Goal: Task Accomplishment & Management: Use online tool/utility

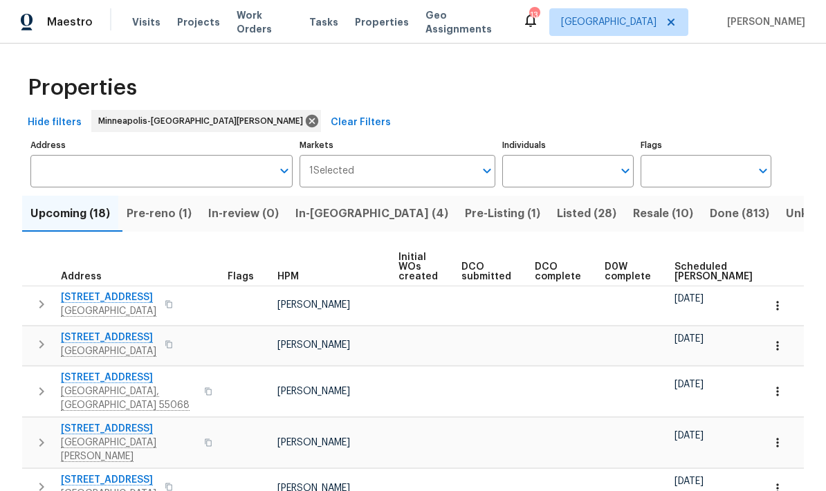
click at [332, 221] on span "In-[GEOGRAPHIC_DATA] (4)" at bounding box center [372, 213] width 153 height 19
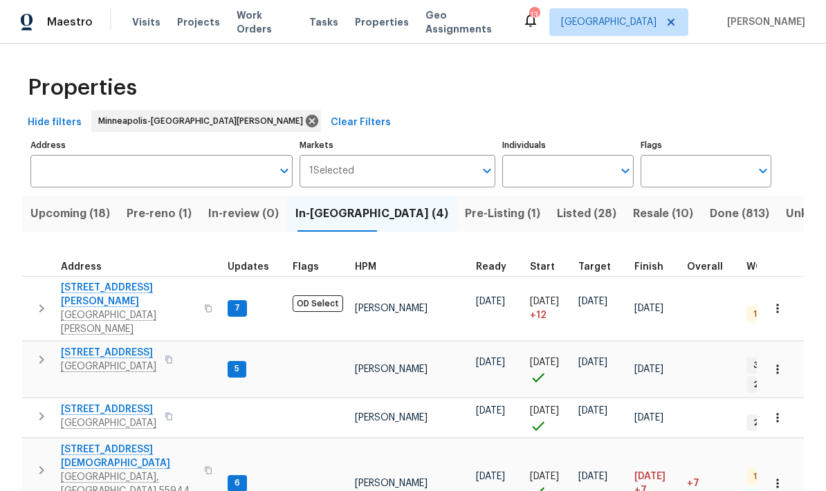
click at [83, 443] on span "[STREET_ADDRESS][DEMOGRAPHIC_DATA]" at bounding box center [128, 457] width 135 height 28
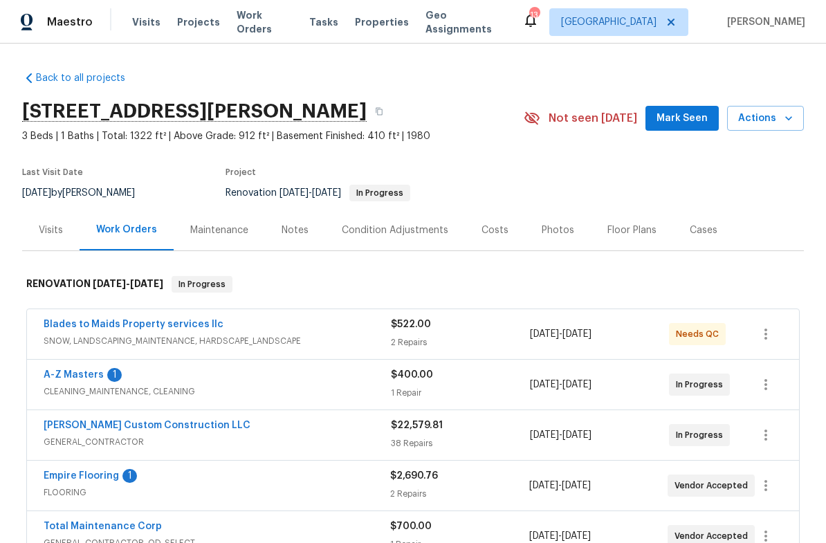
click at [759, 120] on span "Actions" at bounding box center [766, 118] width 55 height 17
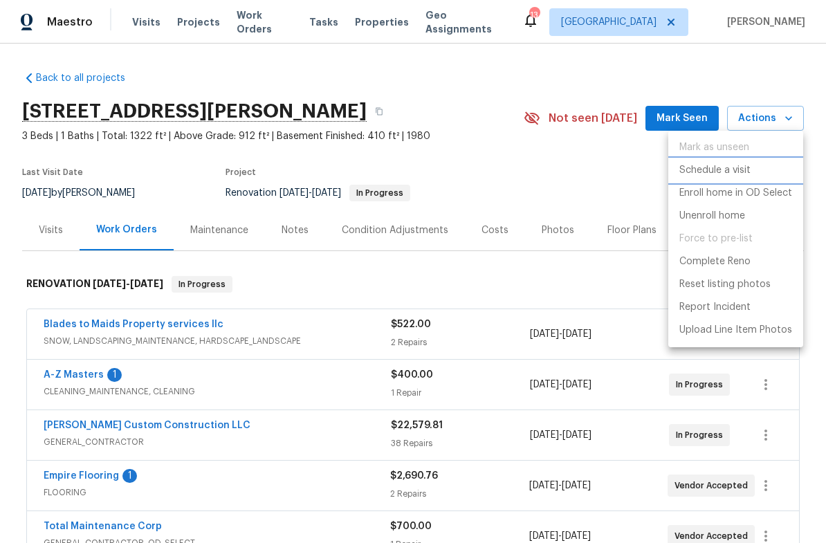
click at [696, 177] on p "Schedule a visit" at bounding box center [715, 170] width 71 height 15
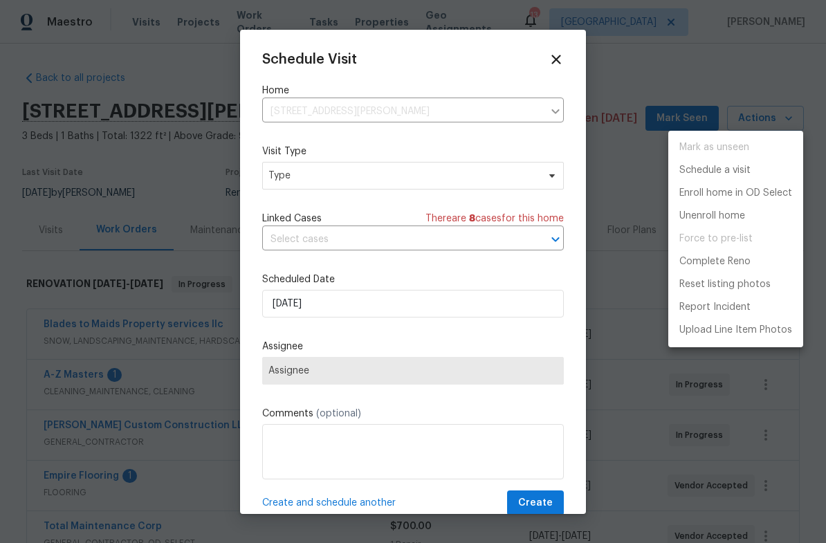
click at [277, 179] on div at bounding box center [413, 271] width 826 height 543
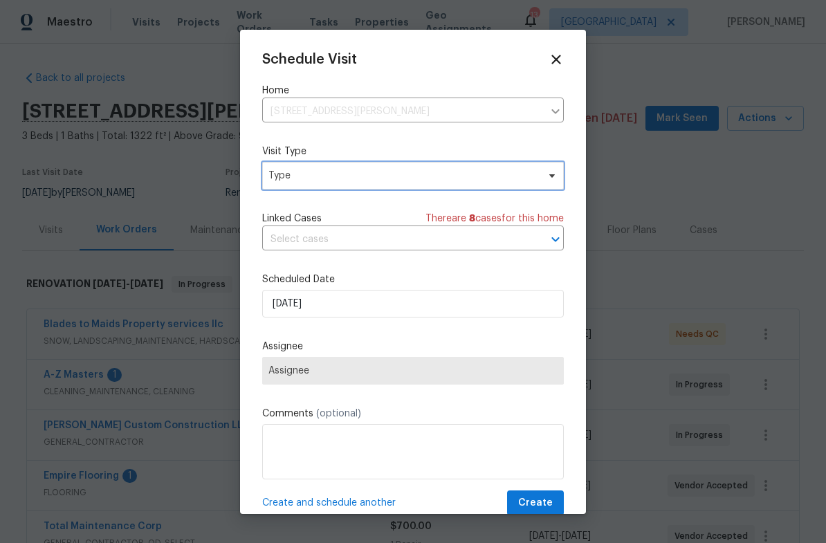
click at [280, 181] on span "Type" at bounding box center [403, 176] width 269 height 14
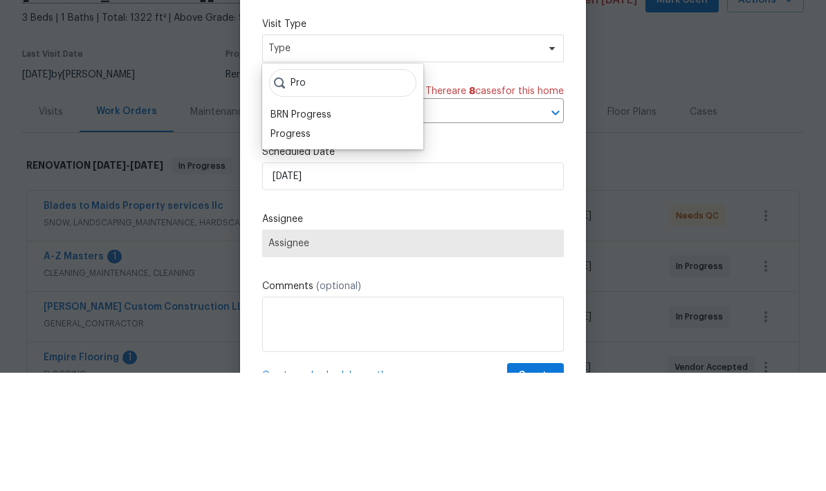
type input "Pro"
click at [275, 246] on div "Progress" at bounding box center [291, 253] width 40 height 14
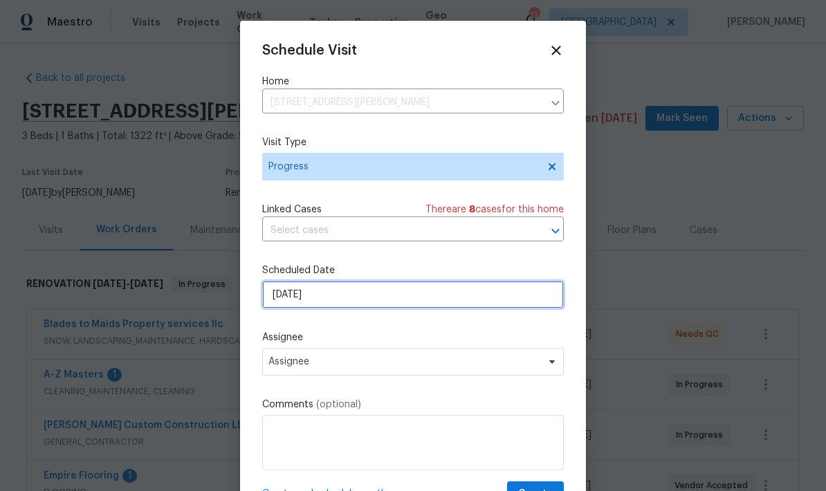
click at [317, 297] on input "10/1/2025" at bounding box center [413, 295] width 302 height 28
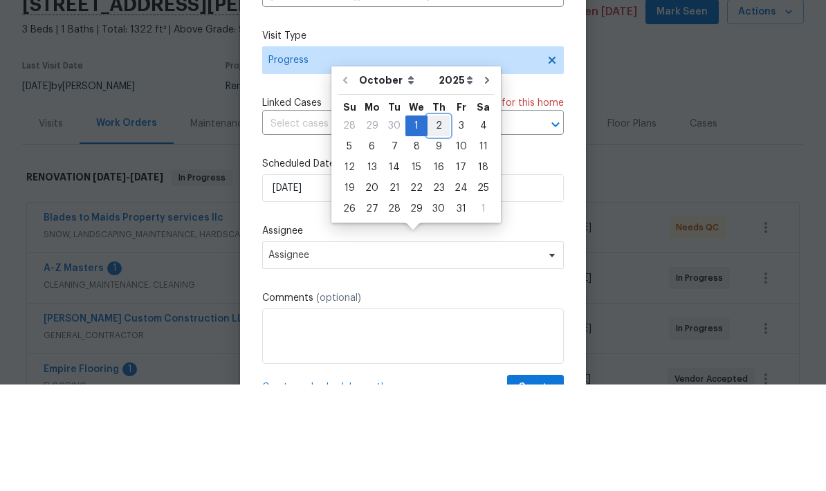
click at [432, 223] on div "2" at bounding box center [439, 232] width 22 height 19
type input "10/2/2025"
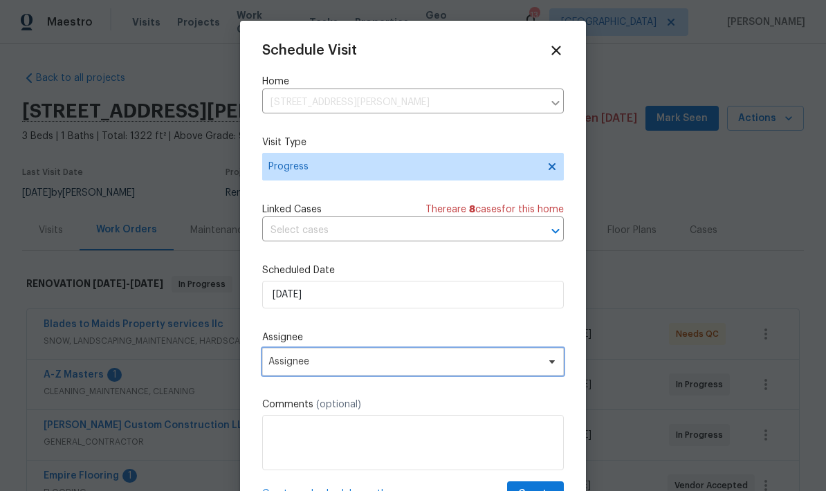
click at [279, 365] on span "Assignee" at bounding box center [404, 361] width 271 height 11
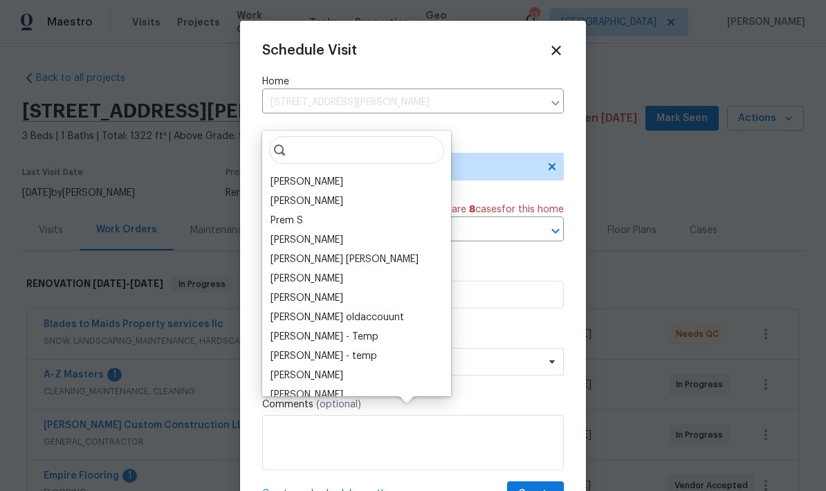
click at [276, 175] on div "[PERSON_NAME]" at bounding box center [307, 182] width 73 height 14
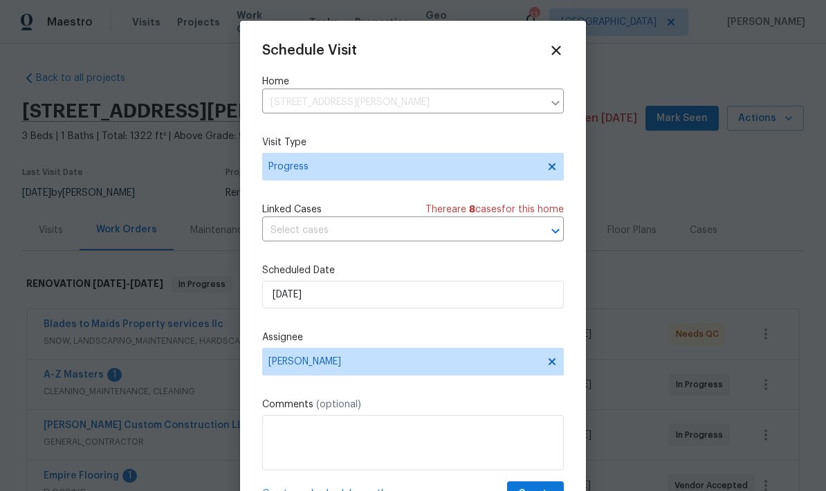
click at [273, 432] on textarea at bounding box center [413, 442] width 302 height 55
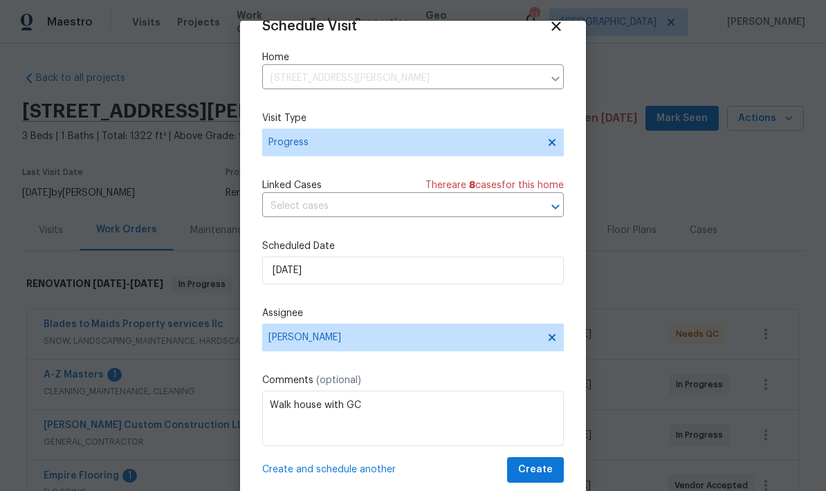
scroll to position [27, 0]
type textarea "Walk house with GC"
click at [528, 467] on span "Create" at bounding box center [535, 470] width 35 height 17
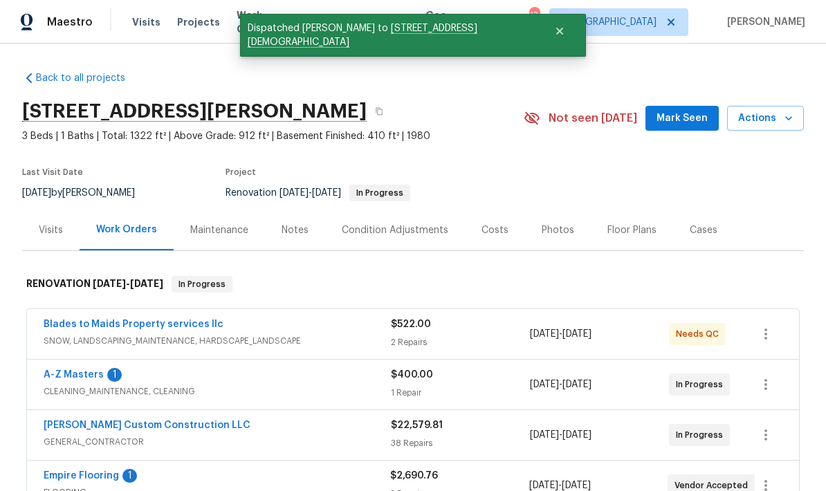
click at [65, 471] on link "Empire Flooring" at bounding box center [81, 476] width 75 height 10
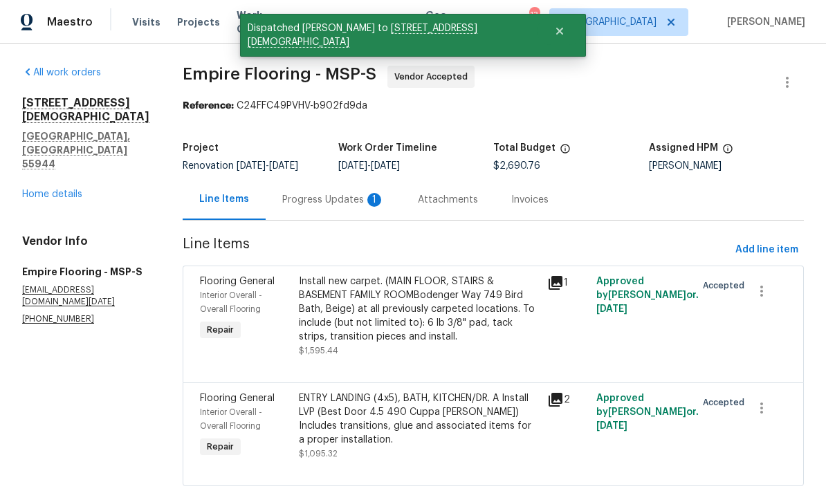
click at [312, 196] on div "Progress Updates 1" at bounding box center [333, 200] width 102 height 14
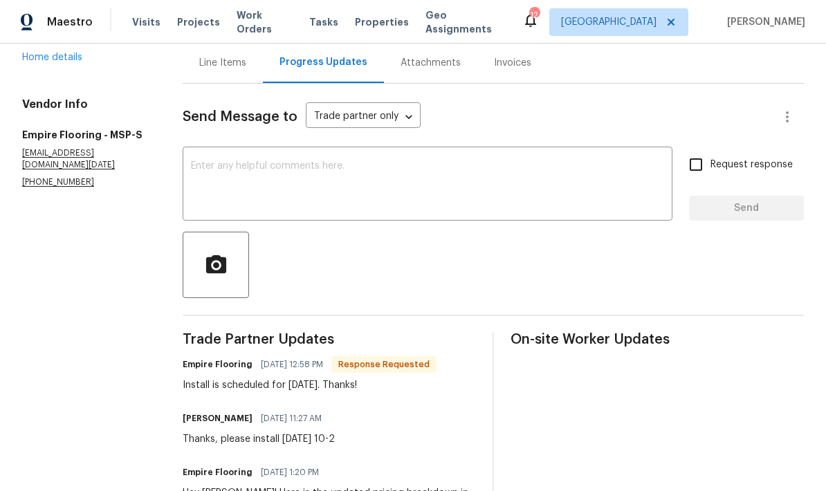
scroll to position [132, 0]
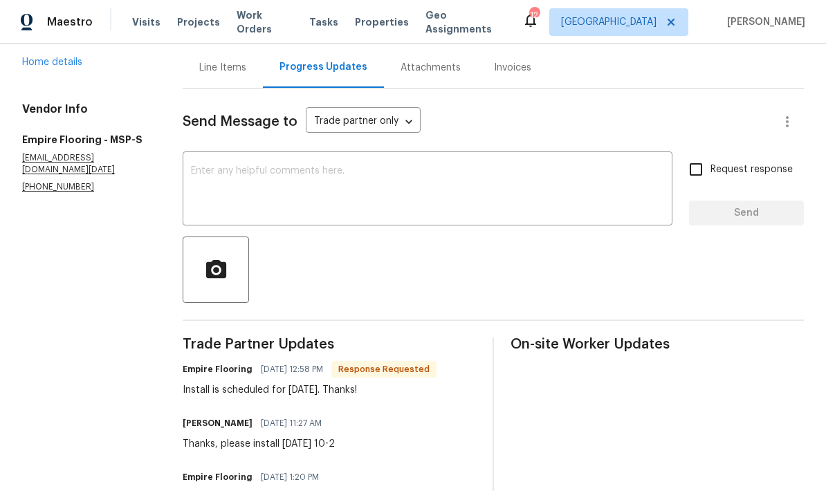
click at [208, 168] on textarea at bounding box center [427, 190] width 473 height 48
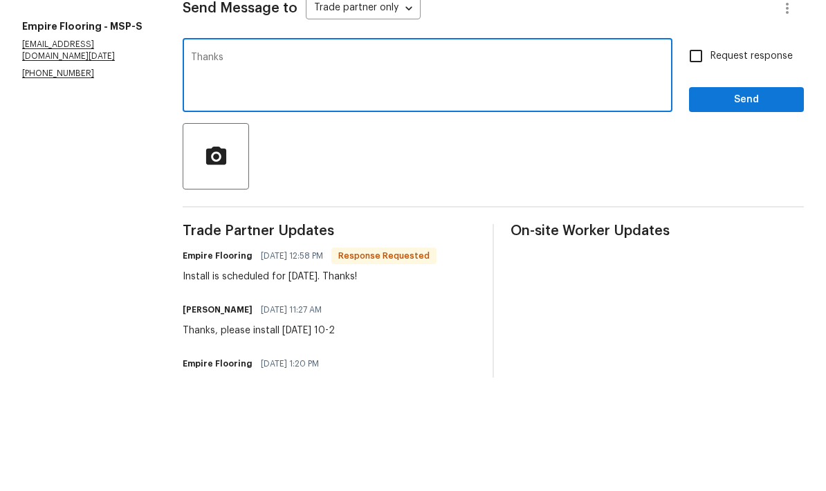
type textarea "Thanks"
click at [727, 205] on span "Send" at bounding box center [746, 213] width 93 height 17
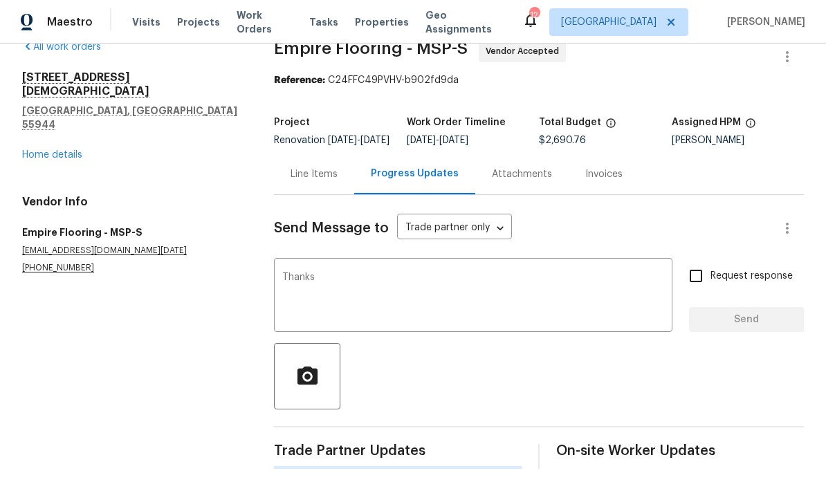
scroll to position [0, 0]
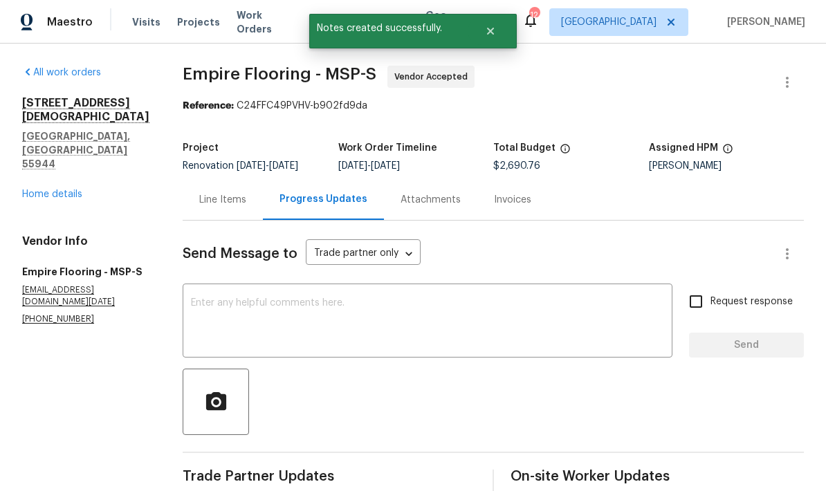
click at [28, 190] on link "Home details" at bounding box center [52, 195] width 60 height 10
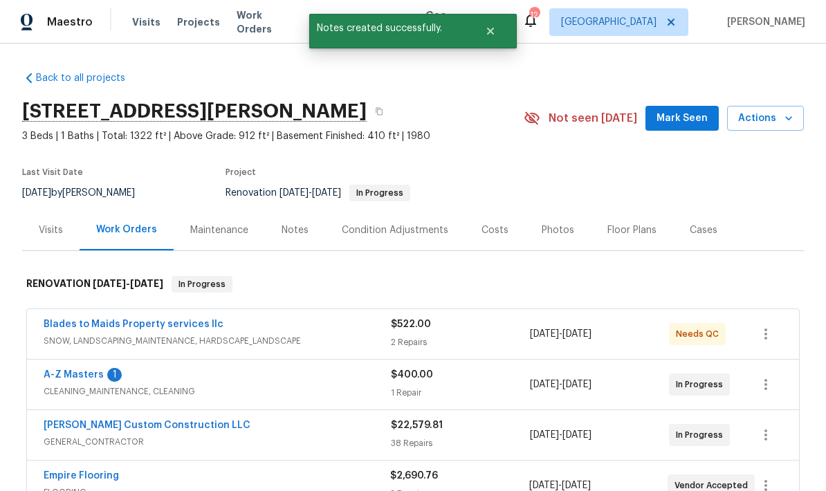
click at [60, 370] on link "A-Z Masters" at bounding box center [74, 375] width 60 height 10
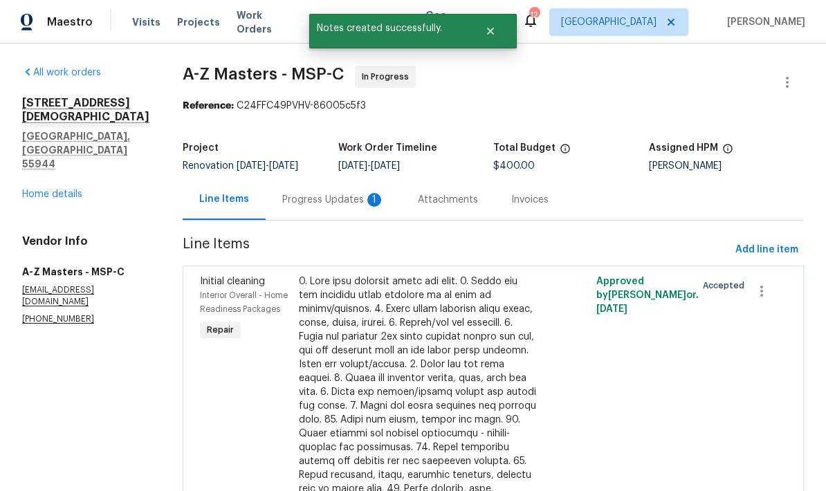
click at [282, 195] on div "Progress Updates 1" at bounding box center [333, 200] width 102 height 14
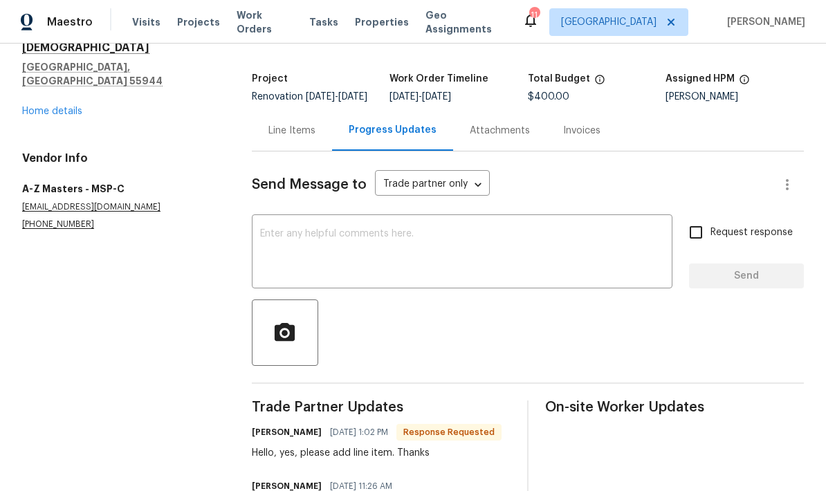
scroll to position [54, 0]
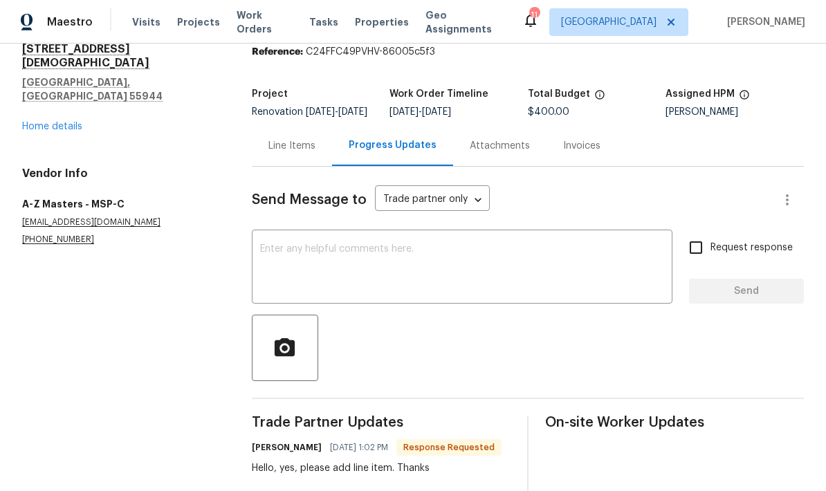
click at [282, 266] on textarea at bounding box center [462, 268] width 404 height 48
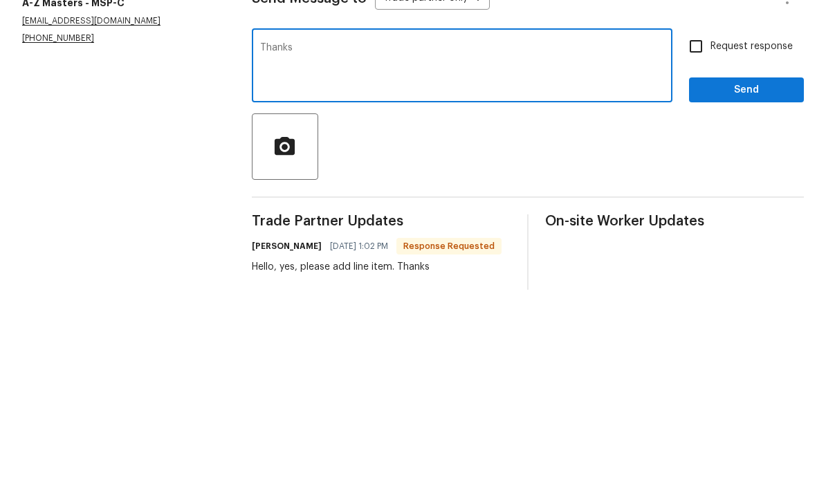
type textarea "Thanks"
click at [734, 283] on span "Send" at bounding box center [746, 291] width 93 height 17
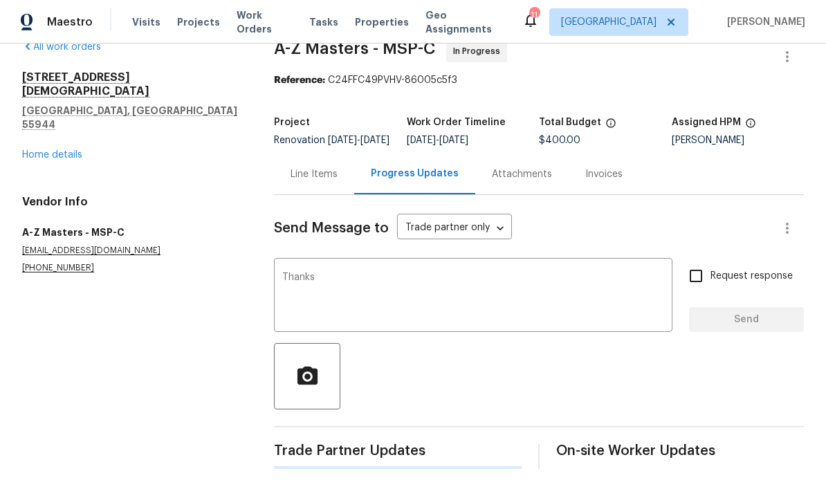
scroll to position [0, 0]
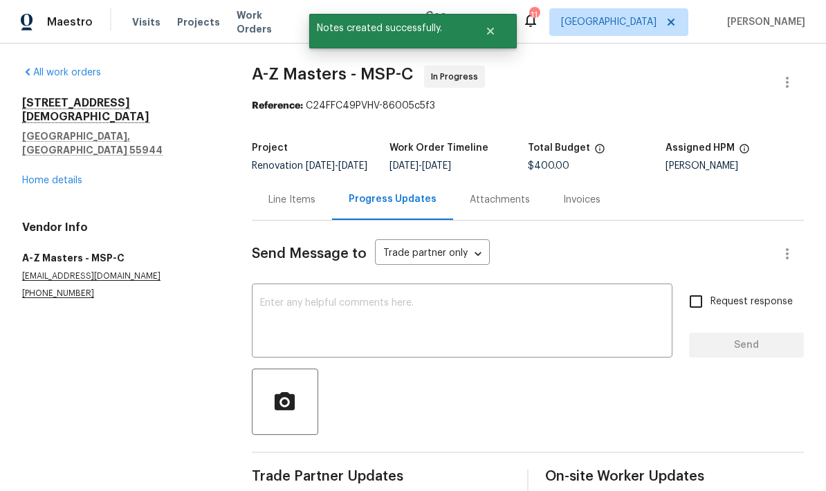
click at [279, 184] on div "Line Items" at bounding box center [292, 199] width 80 height 41
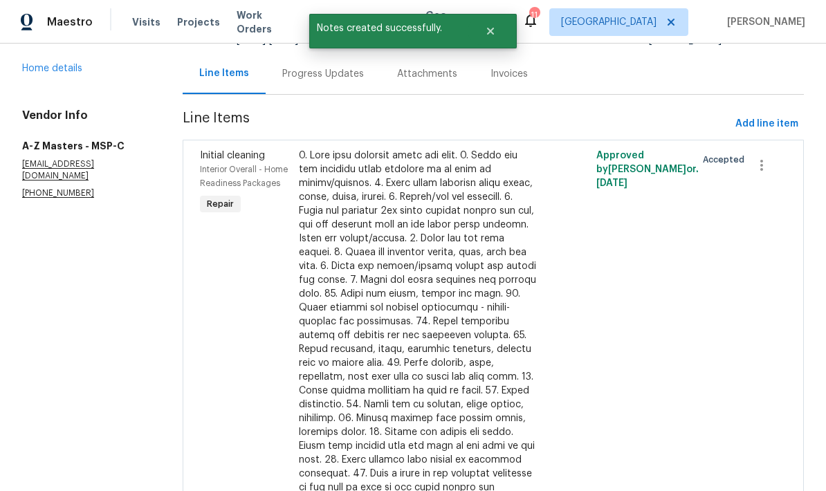
scroll to position [125, 0]
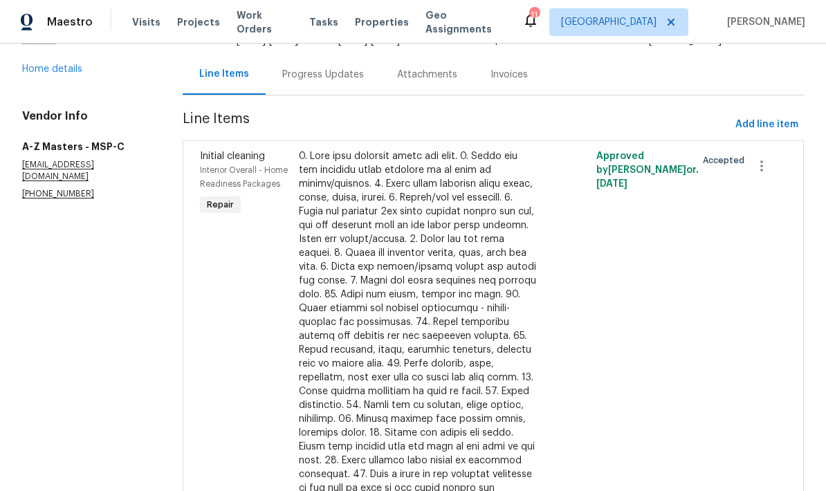
click at [338, 283] on div at bounding box center [418, 344] width 239 height 388
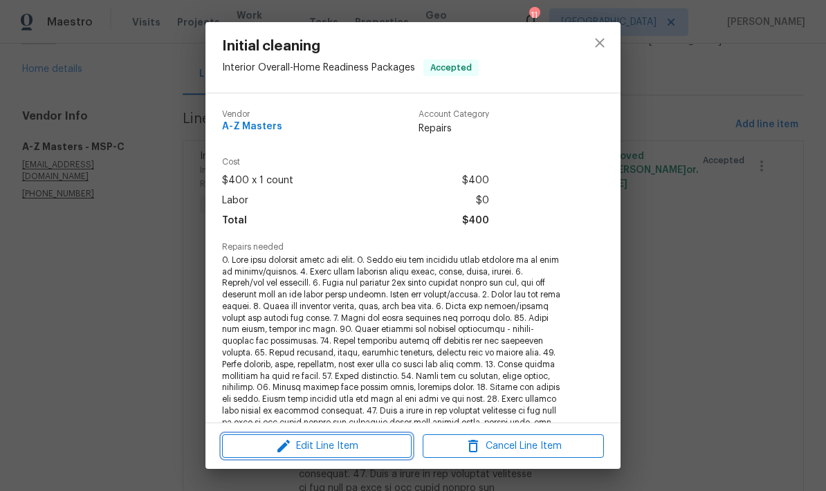
click at [311, 449] on span "Edit Line Item" at bounding box center [316, 446] width 181 height 17
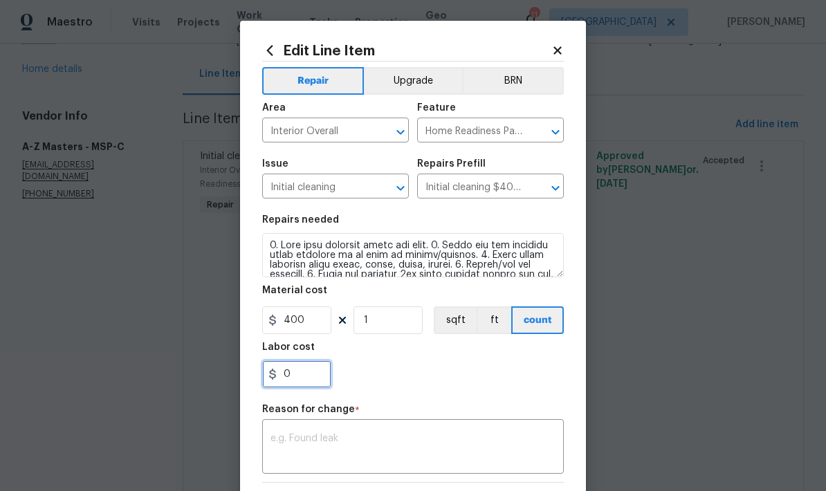
click at [297, 377] on input "0" at bounding box center [296, 375] width 69 height 28
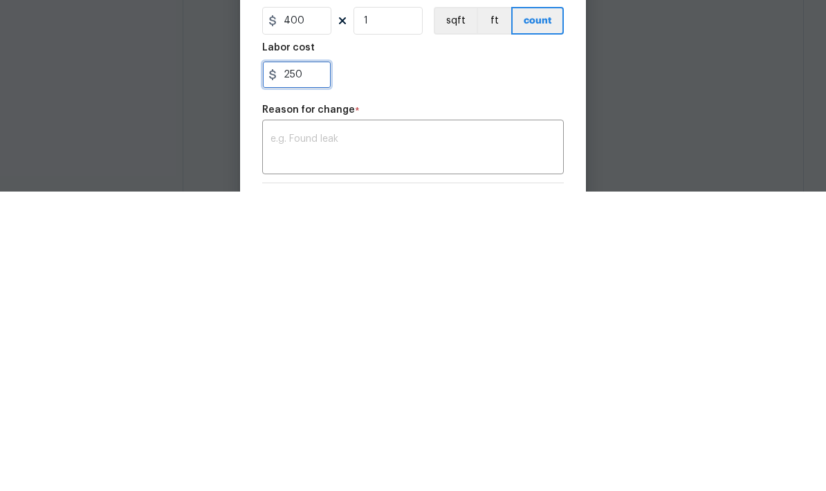
type input "250"
click at [287, 423] on div "x ​" at bounding box center [413, 448] width 302 height 51
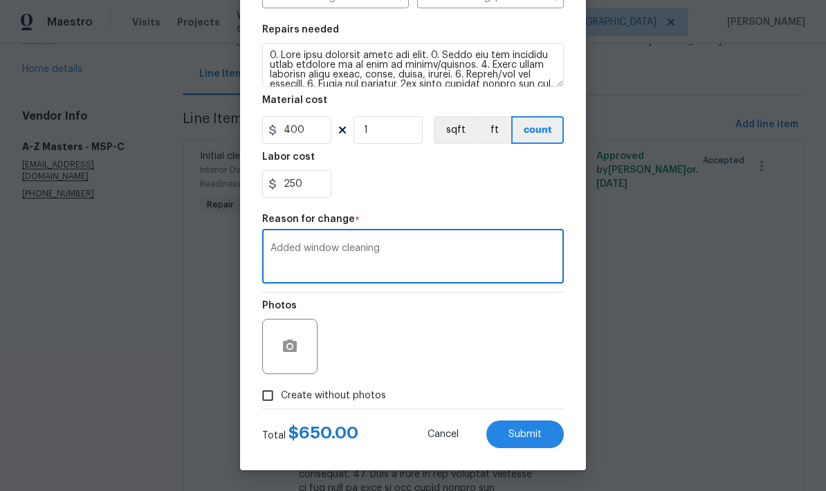
scroll to position [193, 0]
type textarea "Added window cleaning"
click at [507, 440] on button "Submit" at bounding box center [526, 435] width 78 height 28
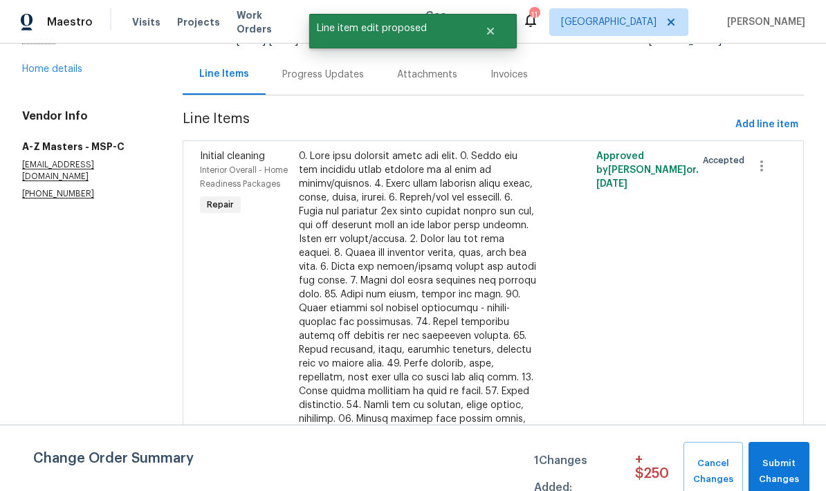
scroll to position [0, 0]
click at [775, 458] on span "Submit Changes" at bounding box center [779, 472] width 47 height 32
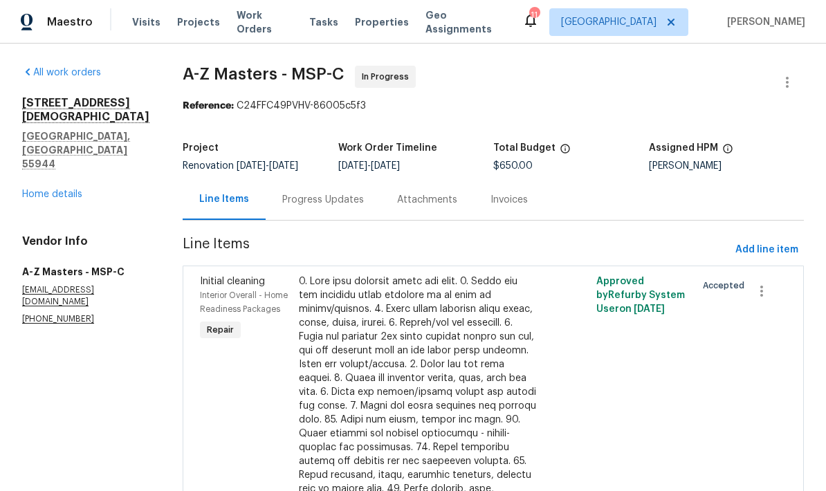
scroll to position [46, 0]
